Goal: Navigation & Orientation: Find specific page/section

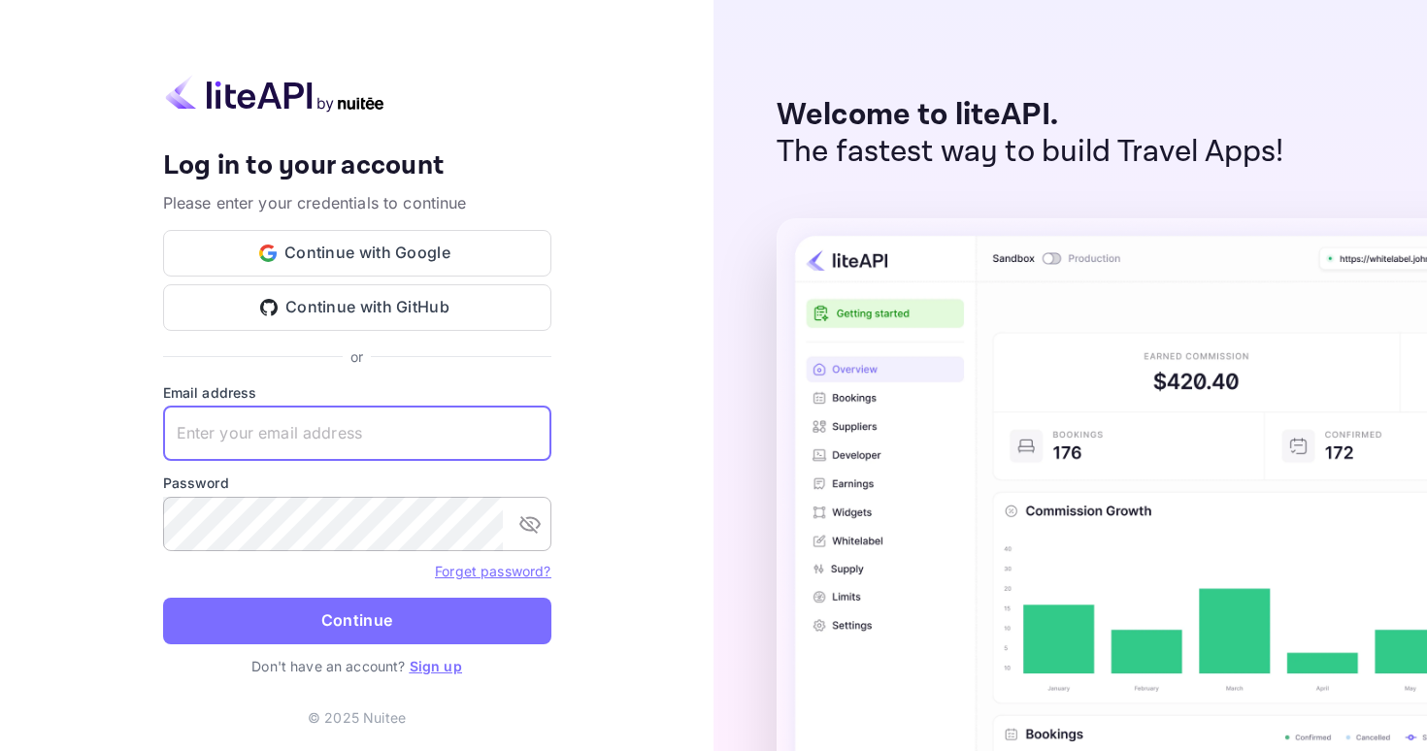
type input "[EMAIL_ADDRESS][DOMAIN_NAME]"
click at [356, 620] on button "Continue" at bounding box center [357, 621] width 388 height 47
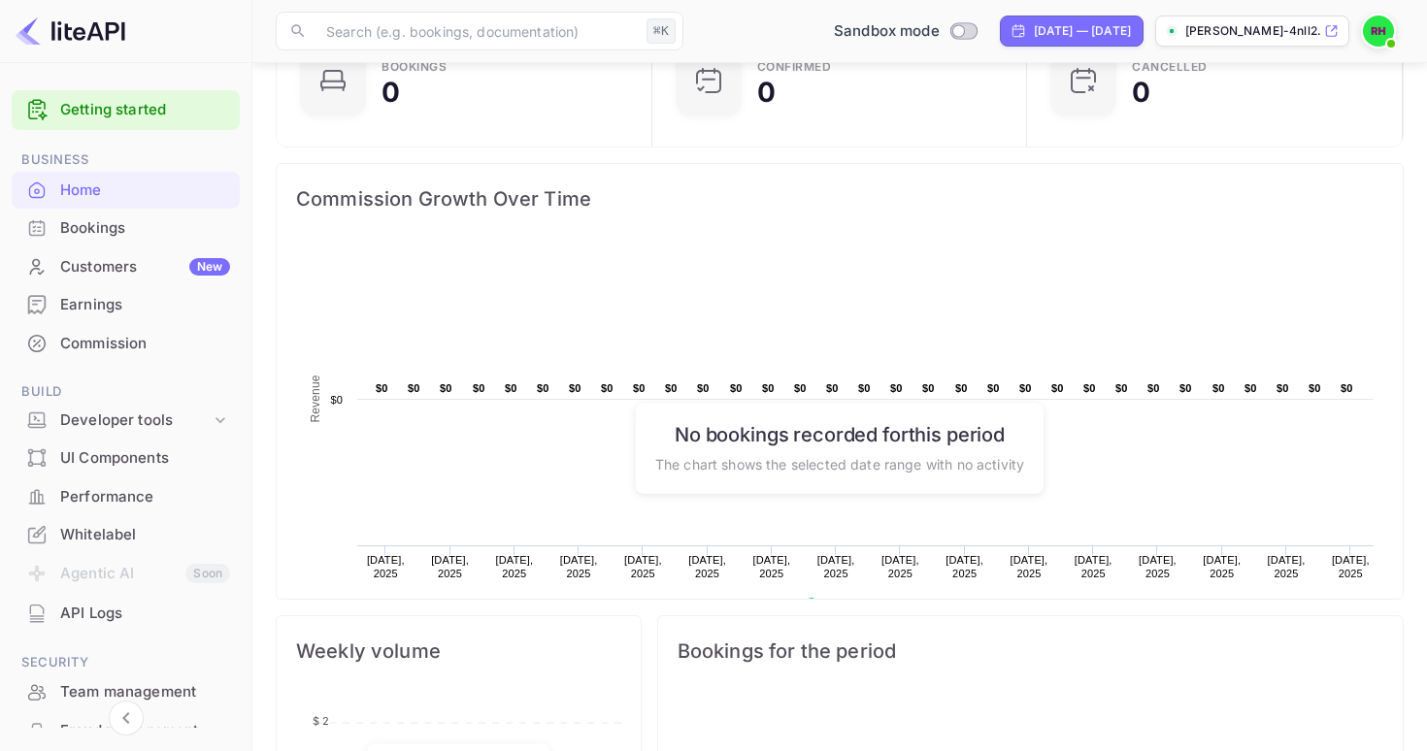
scroll to position [177, 0]
click at [78, 258] on div "Customers New" at bounding box center [145, 267] width 170 height 22
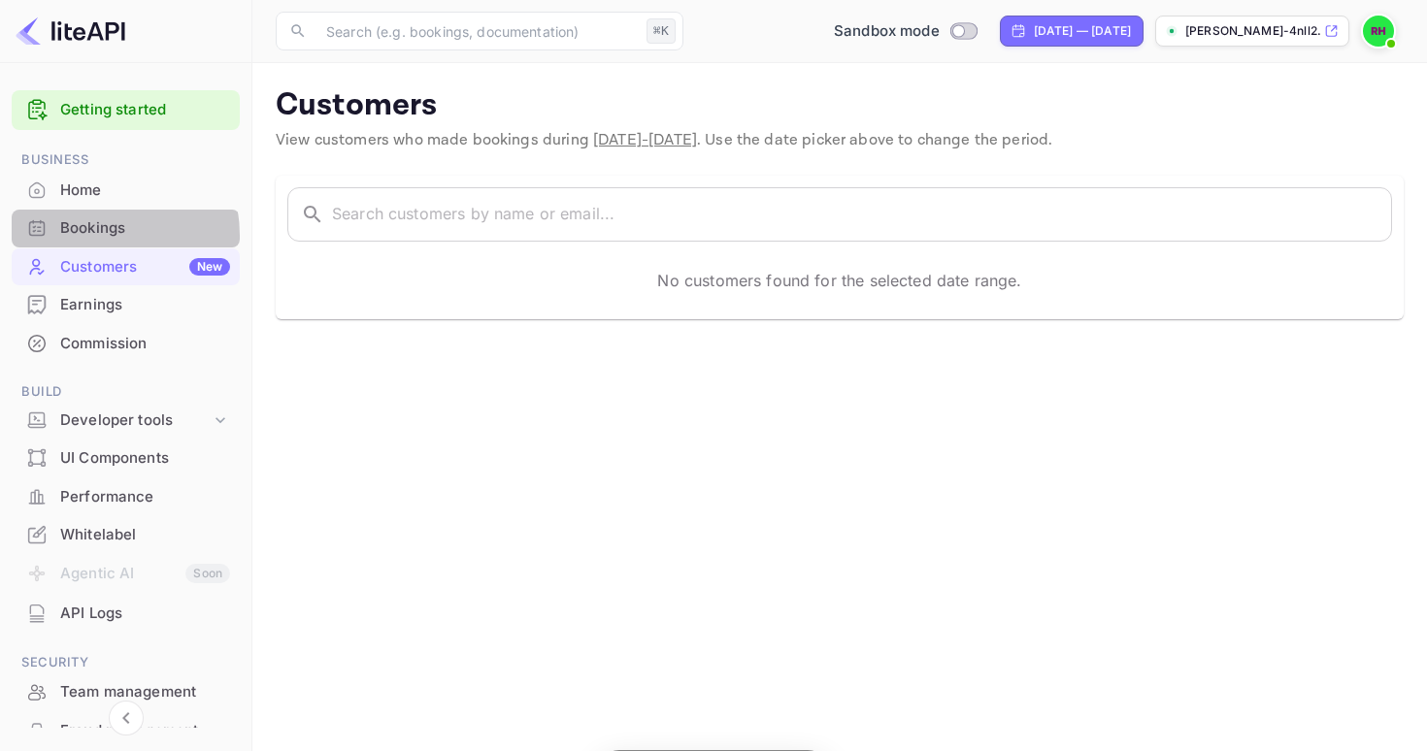
click at [89, 235] on div "Bookings" at bounding box center [145, 228] width 170 height 22
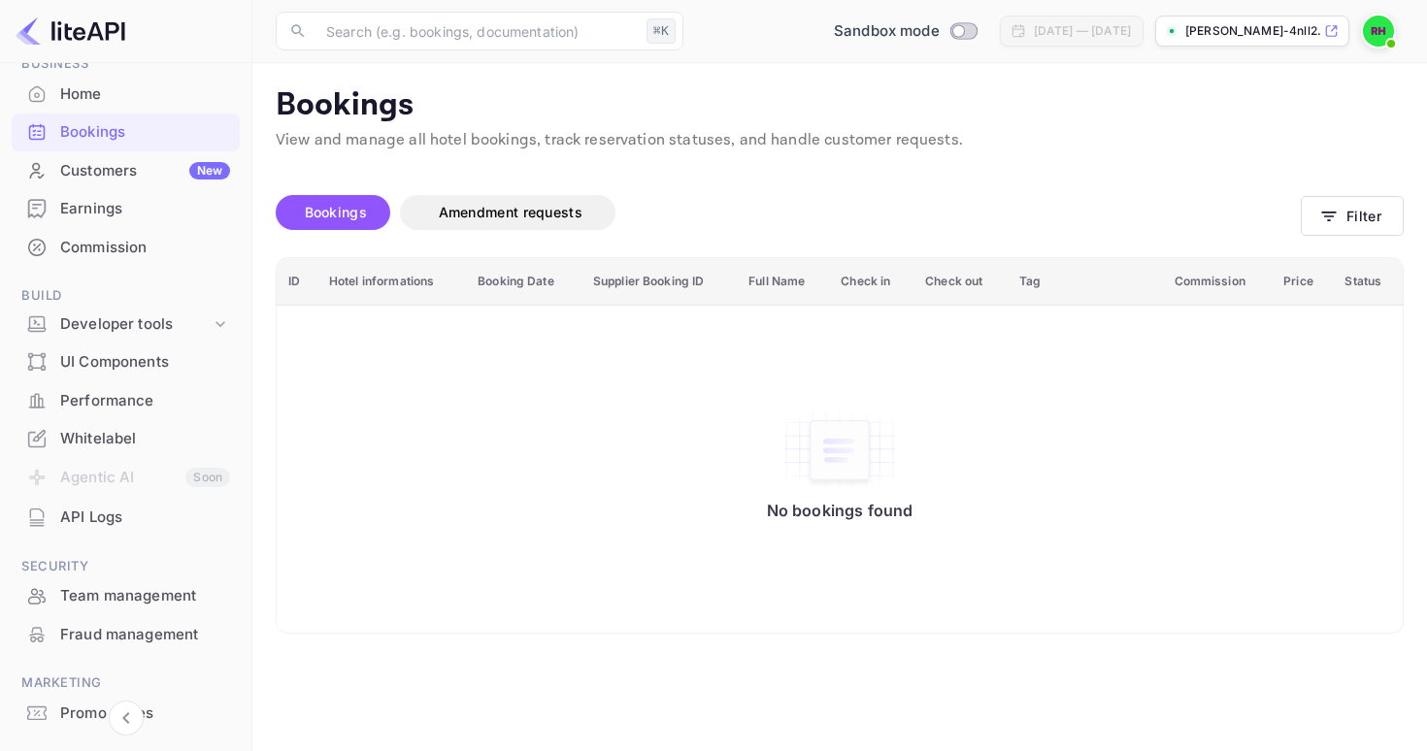
scroll to position [94, 0]
click at [149, 345] on div "UI Components" at bounding box center [126, 364] width 228 height 38
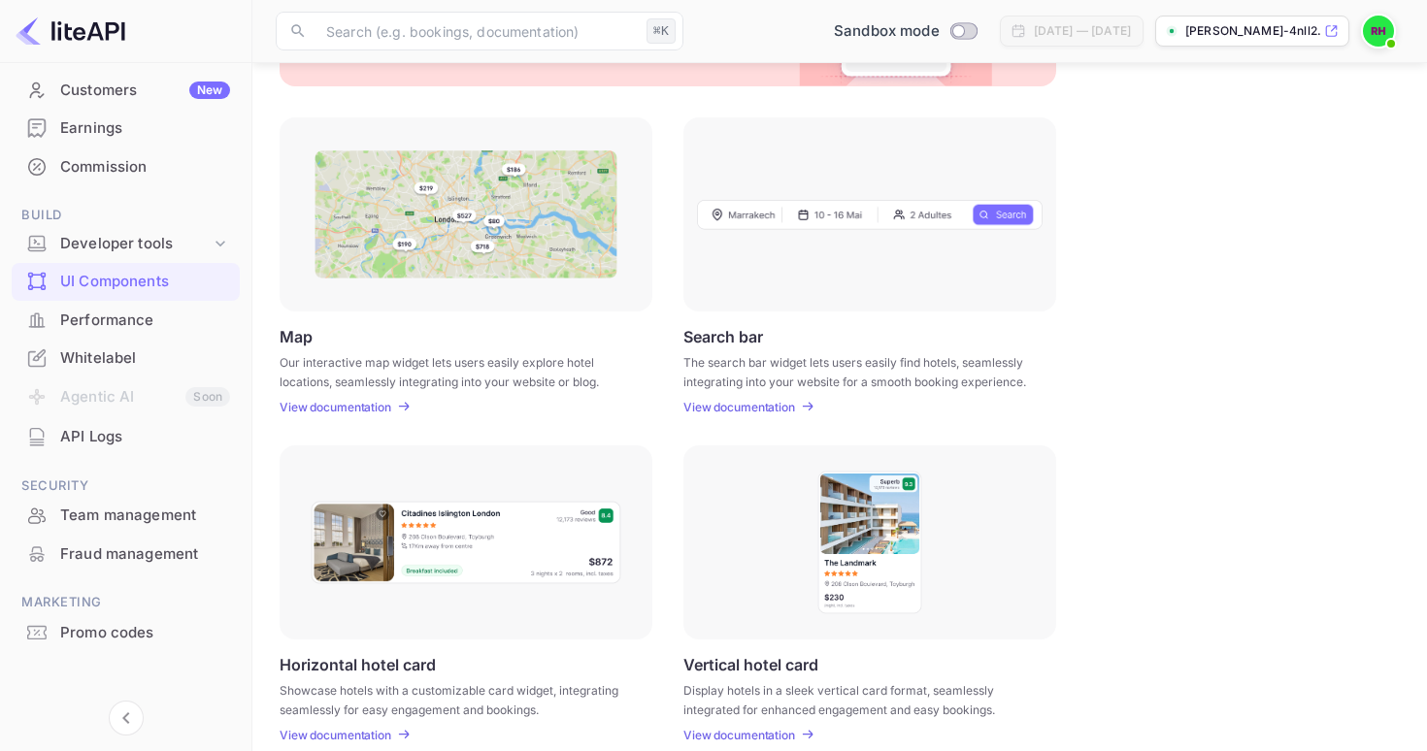
scroll to position [176, 0]
click at [81, 395] on li "Agentic AI Soon" at bounding box center [126, 398] width 228 height 41
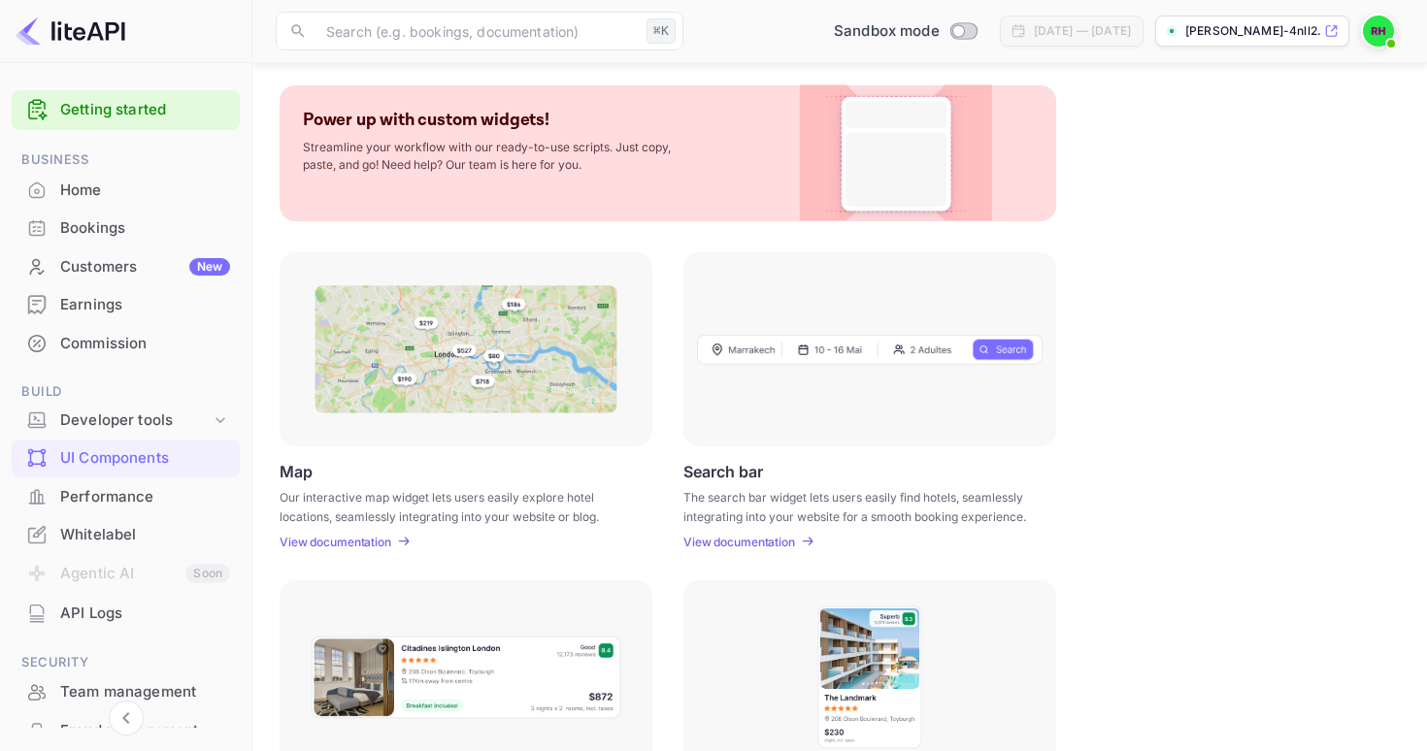
scroll to position [84, 0]
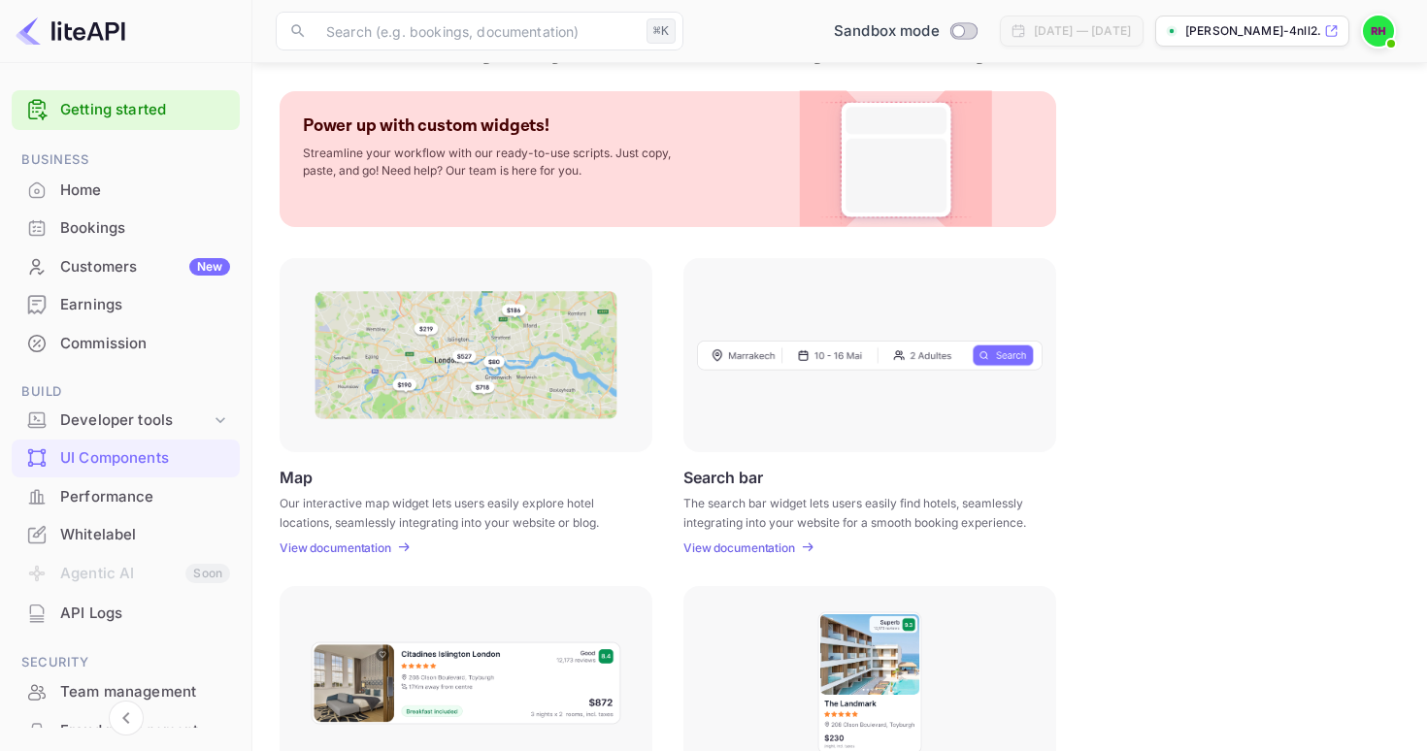
click at [108, 126] on div "Getting started" at bounding box center [126, 110] width 228 height 40
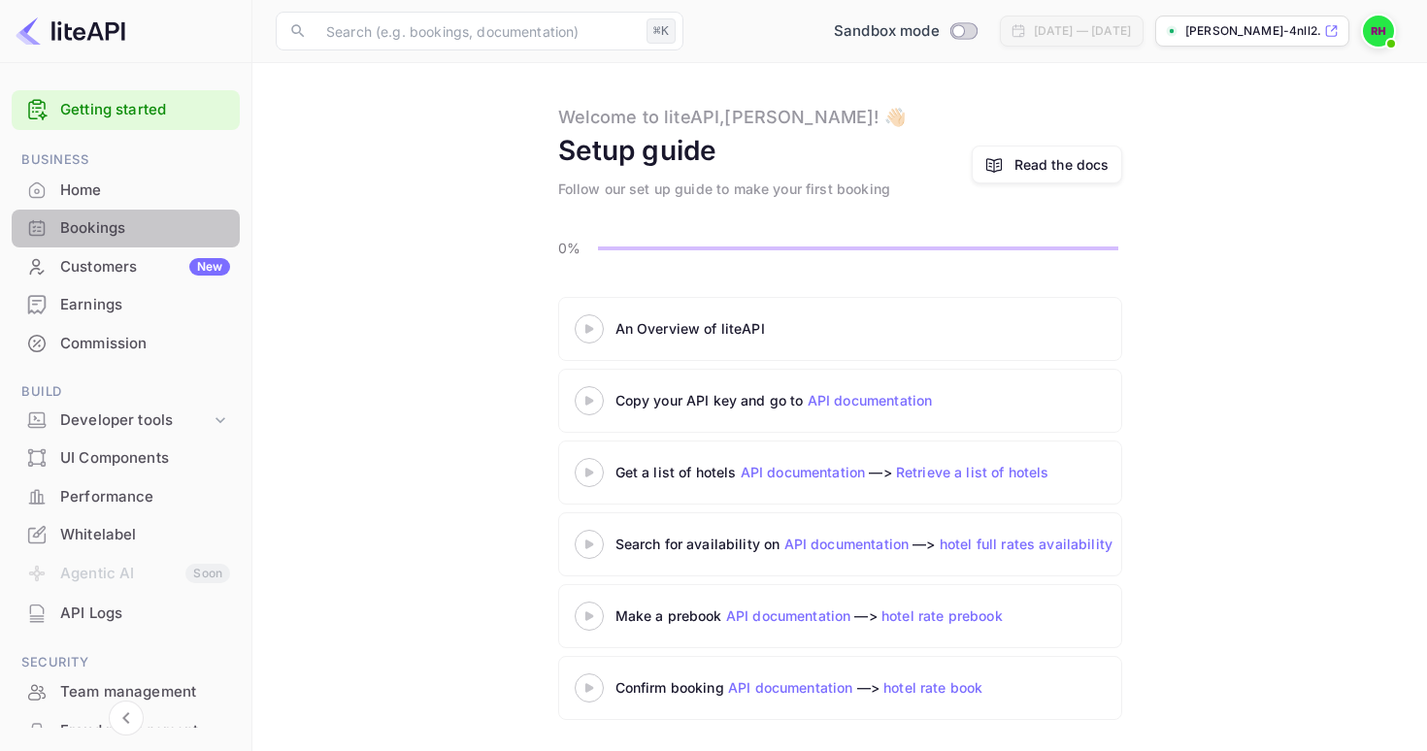
click at [148, 210] on div "Bookings" at bounding box center [126, 229] width 228 height 38
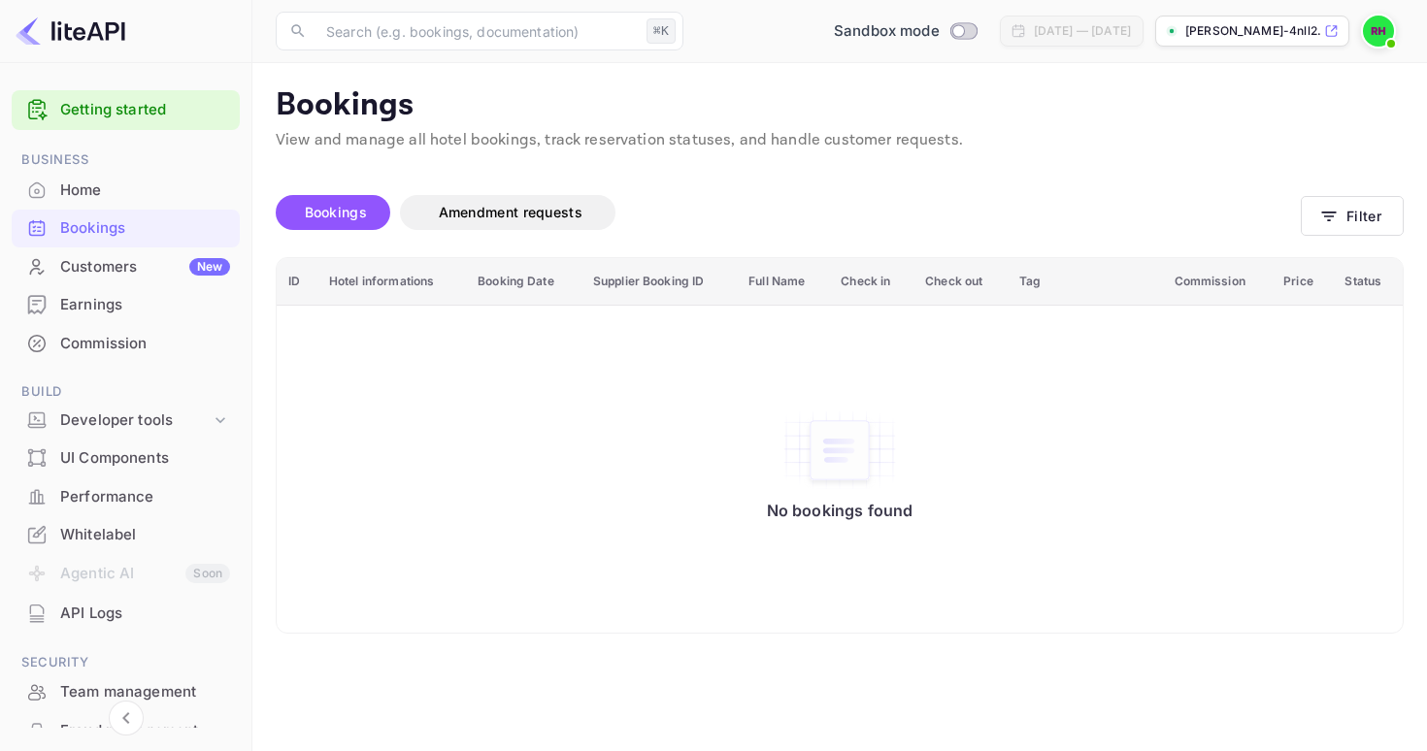
click at [152, 190] on div "Home" at bounding box center [145, 191] width 170 height 22
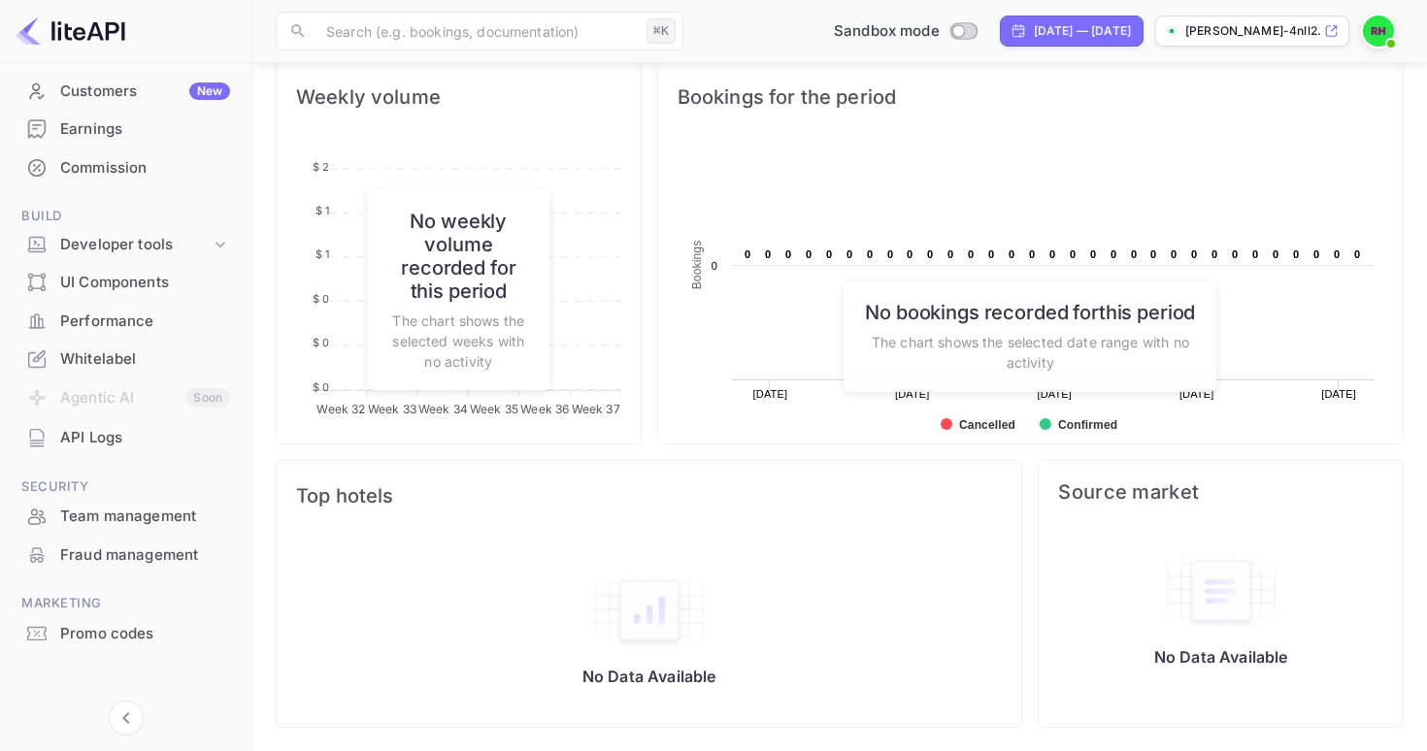
scroll to position [732, 0]
click at [215, 242] on icon at bounding box center [220, 245] width 10 height 6
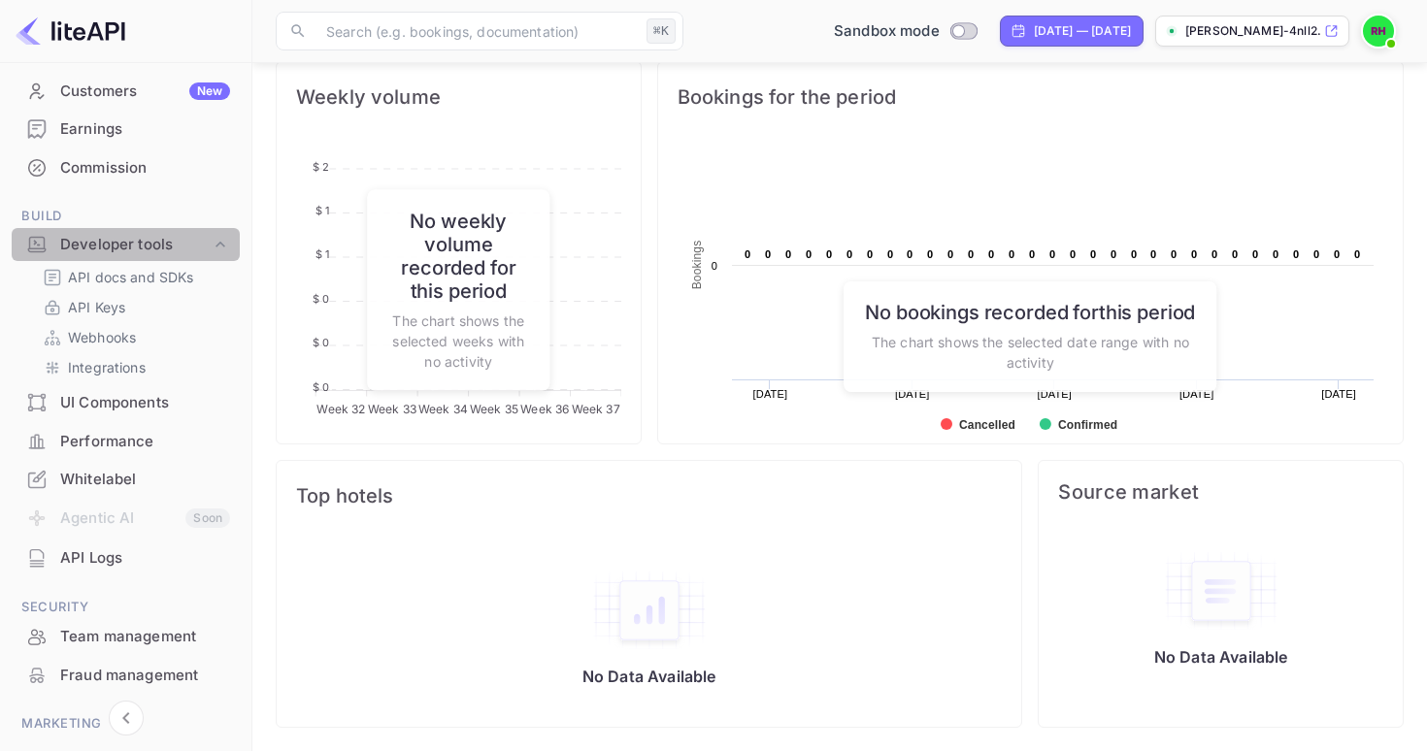
click at [216, 241] on icon at bounding box center [220, 244] width 10 height 6
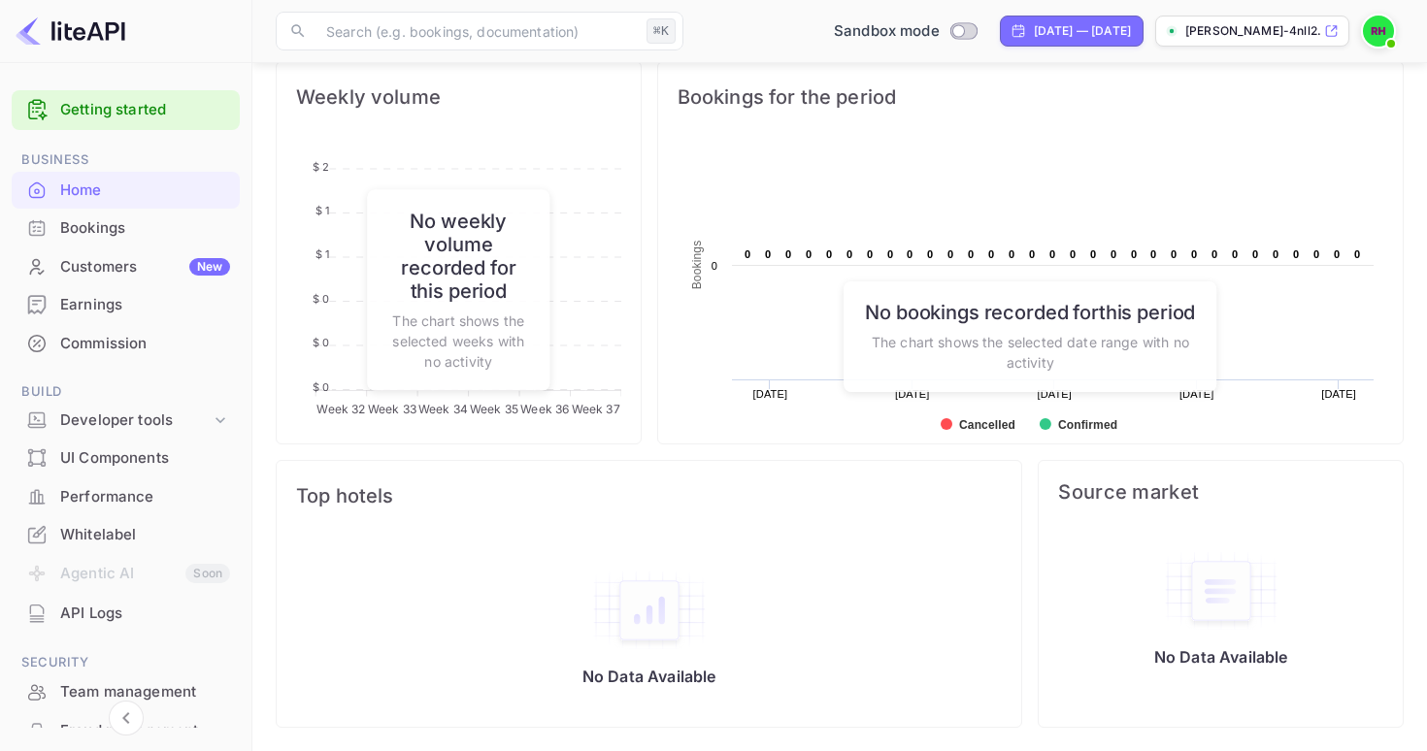
scroll to position [0, 0]
click at [150, 266] on div "Customers New" at bounding box center [145, 267] width 170 height 22
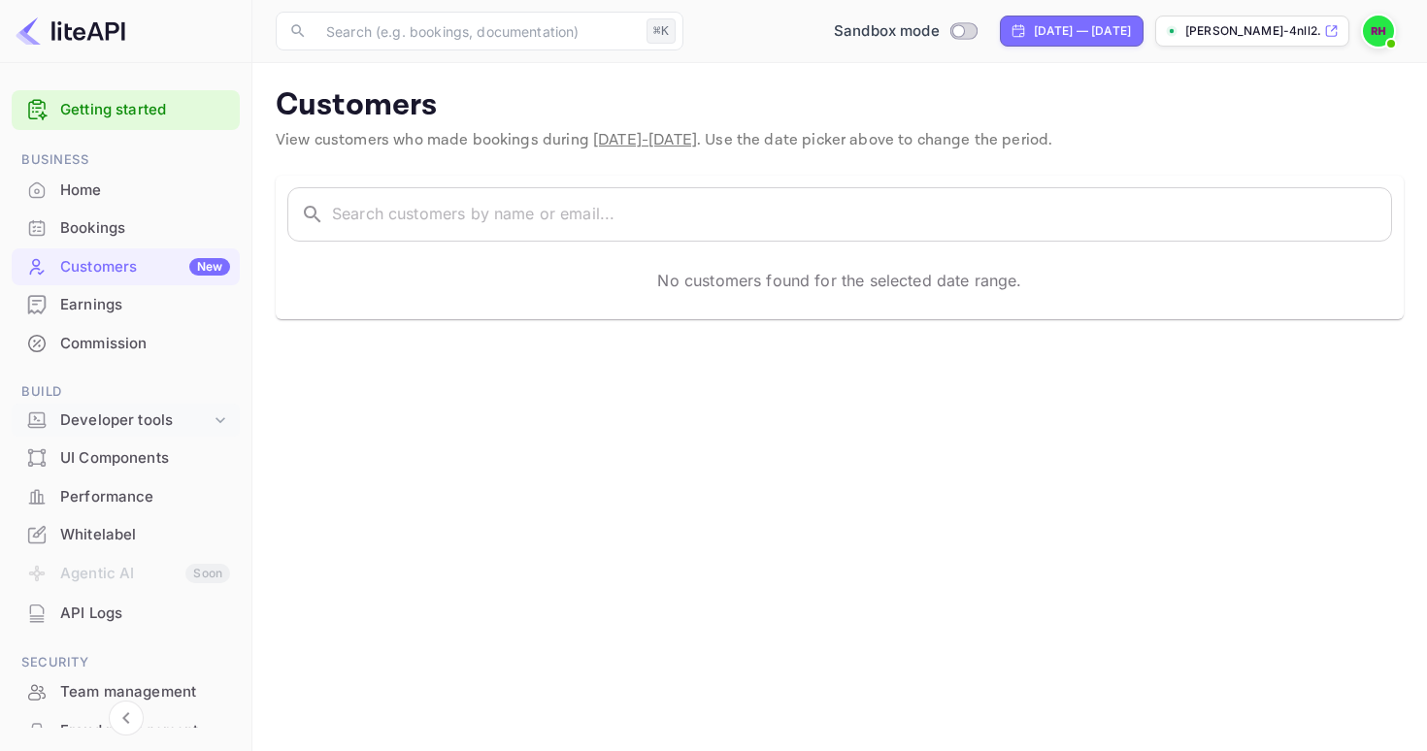
click at [163, 413] on div "Developer tools" at bounding box center [135, 421] width 150 height 22
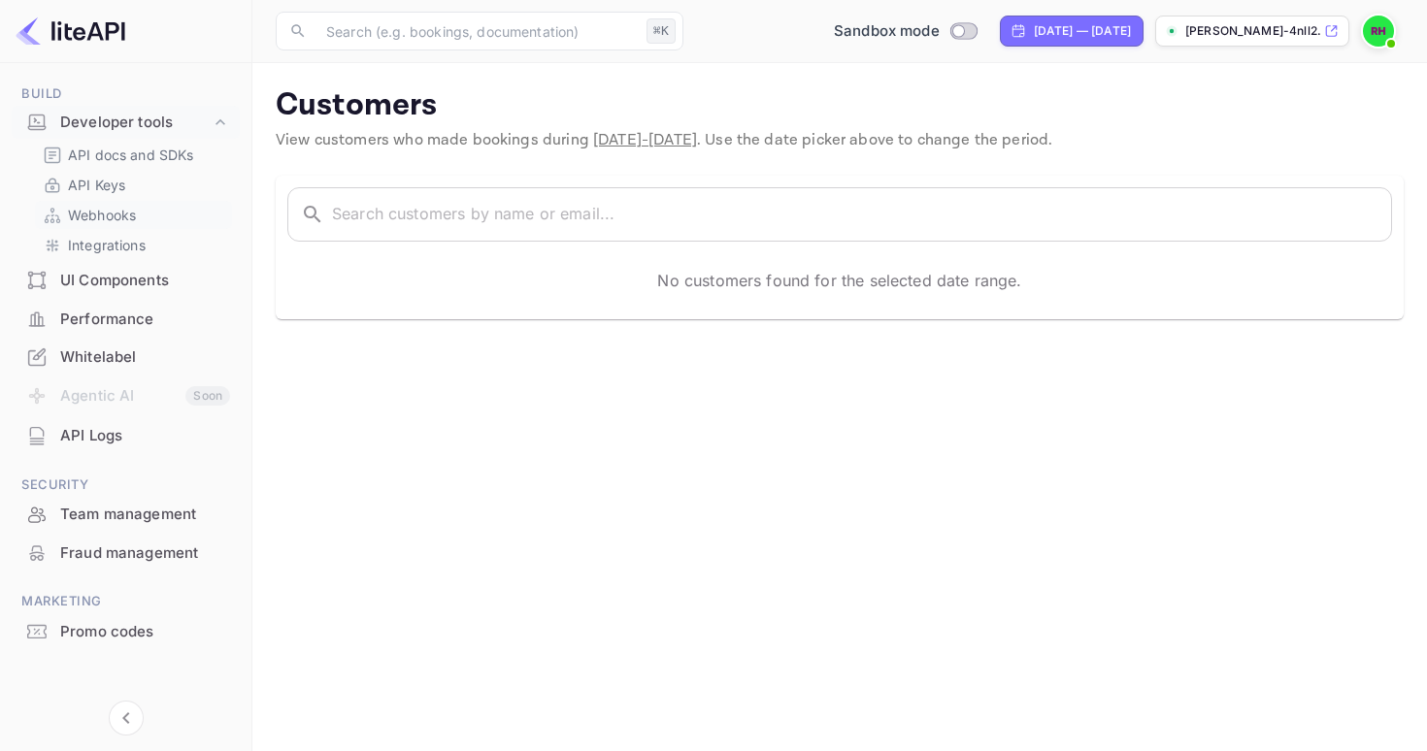
scroll to position [296, 0]
click at [1312, 37] on p "[PERSON_NAME]-4nll2...." at bounding box center [1252, 30] width 135 height 17
